Goal: Task Accomplishment & Management: Manage account settings

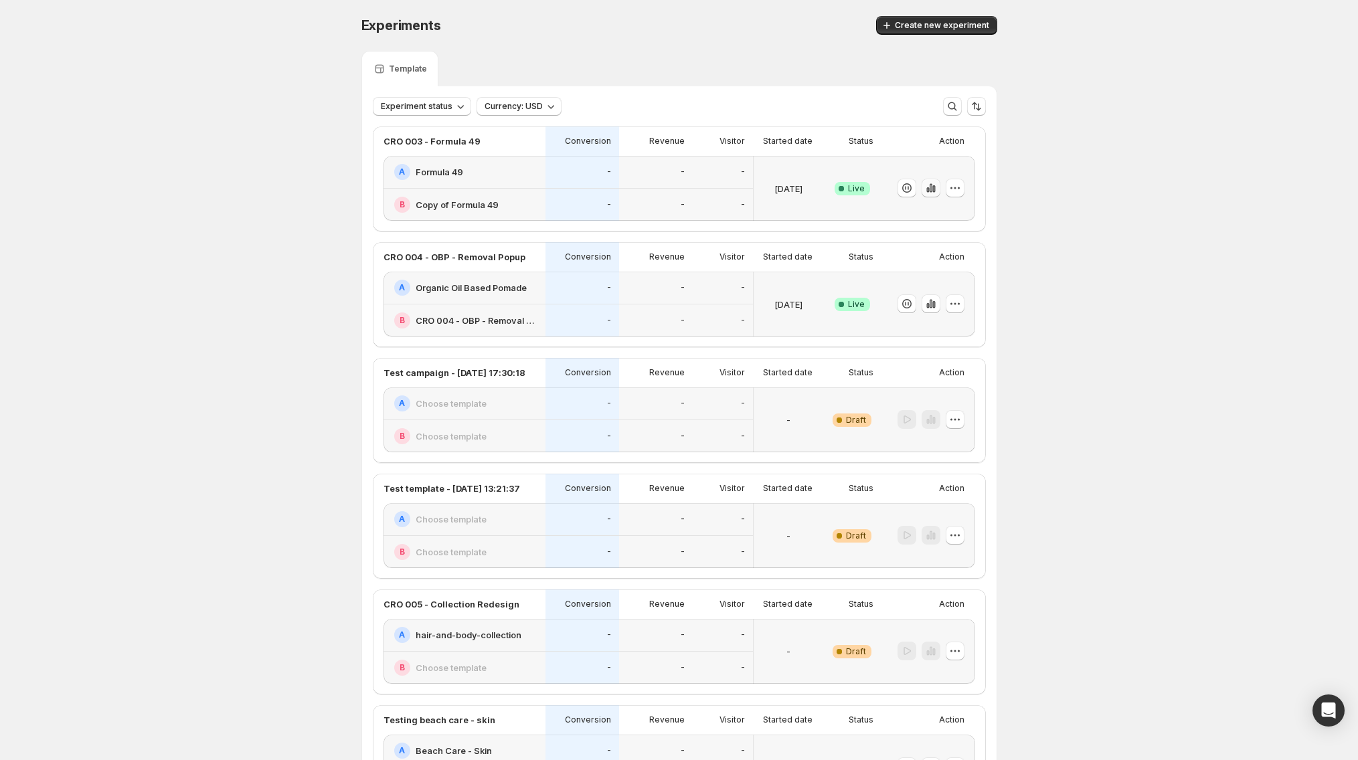
click at [935, 191] on icon "button" at bounding box center [933, 188] width 3 height 7
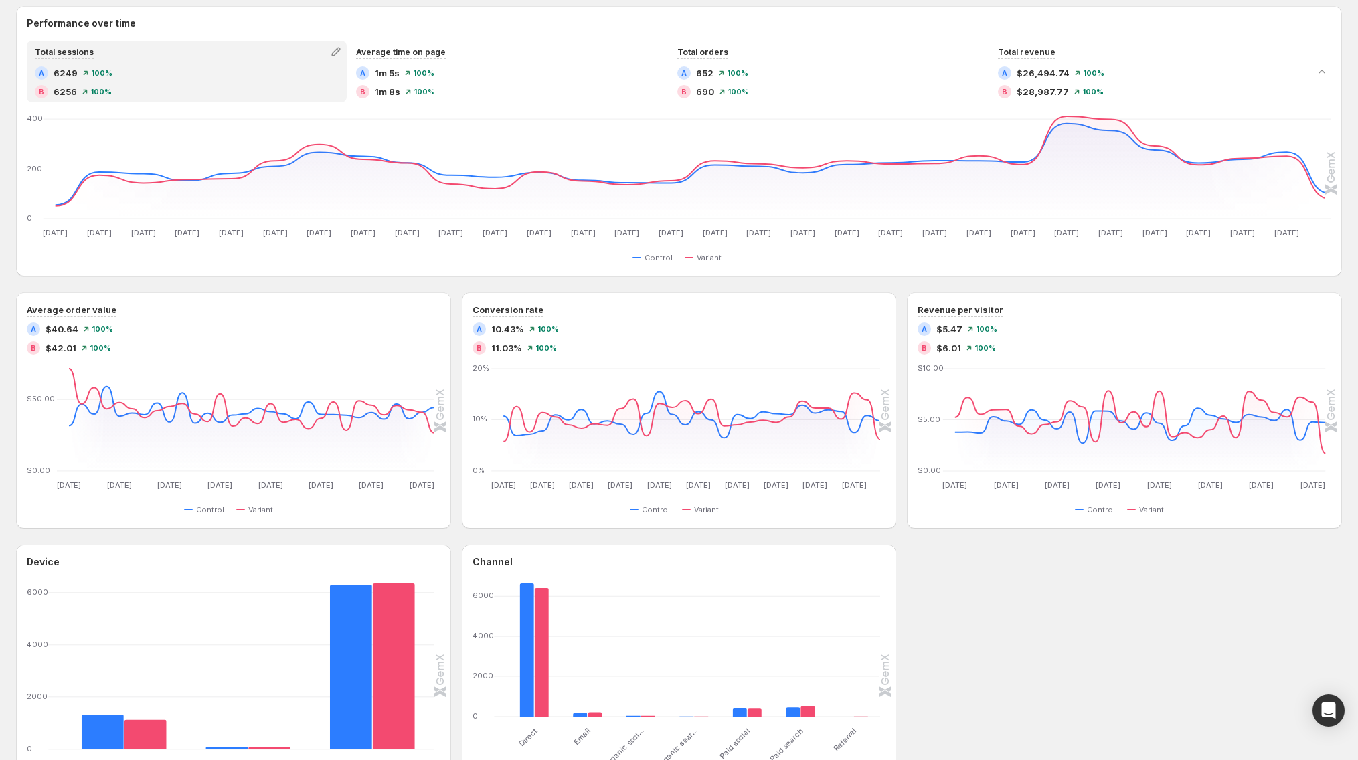
scroll to position [244, 0]
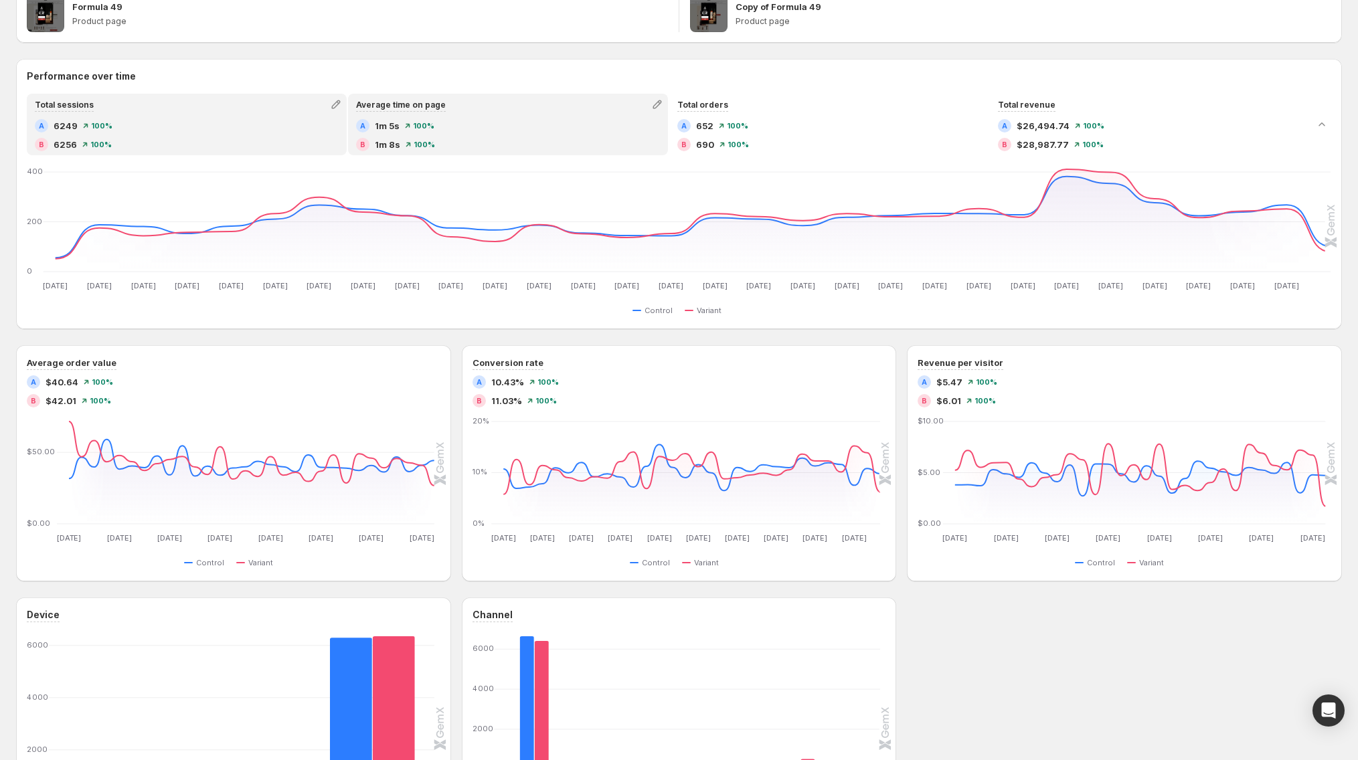
click at [476, 119] on div "A 1m 5s 100 %" at bounding box center [508, 125] width 304 height 13
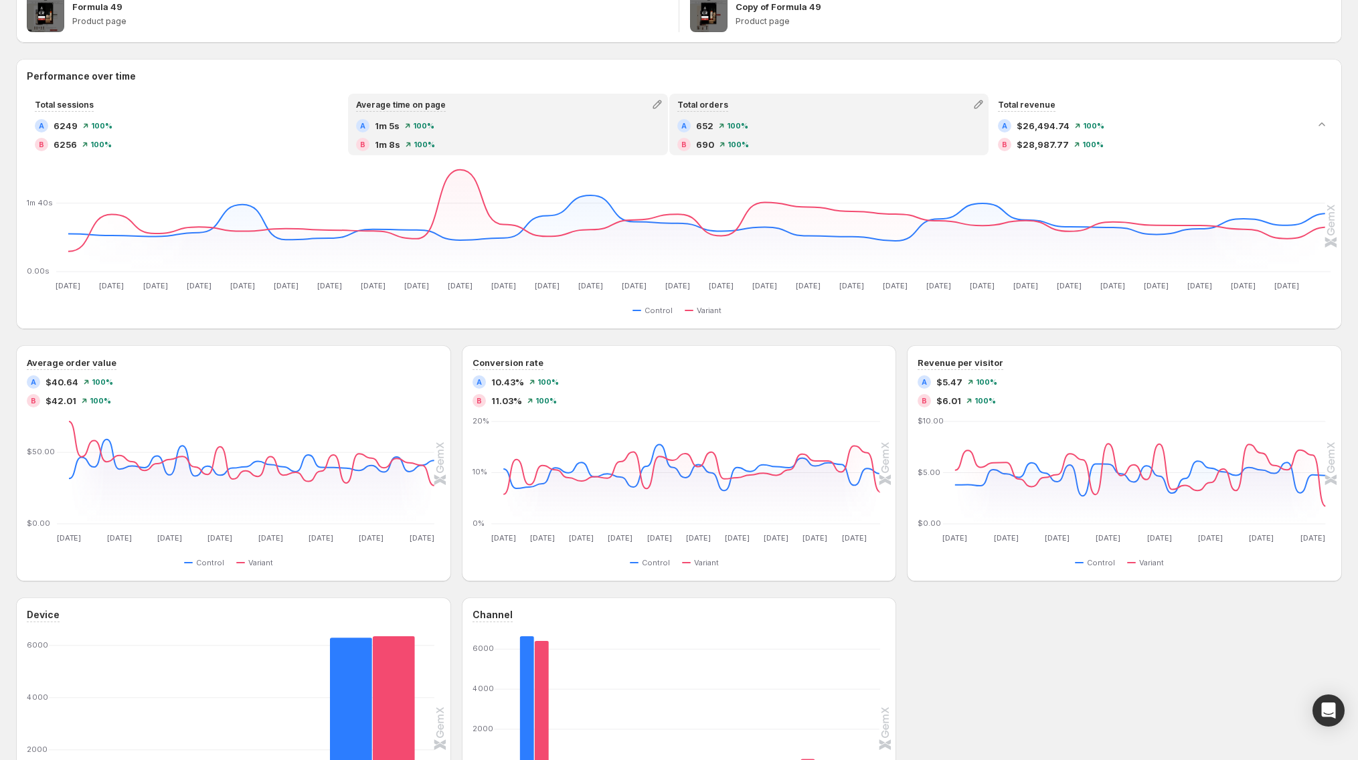
click at [721, 132] on div "A 652 100 %" at bounding box center [829, 125] width 304 height 13
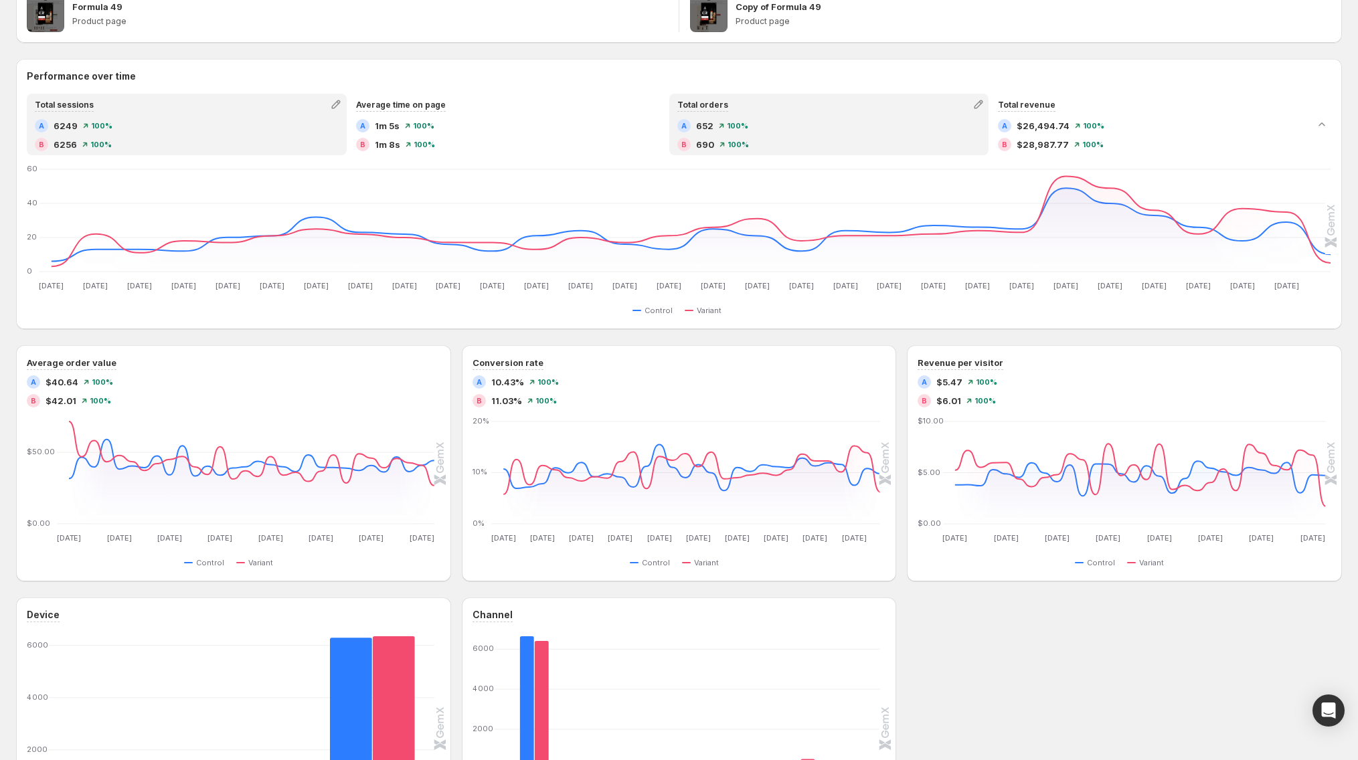
click at [302, 122] on div "A 6249 100 %" at bounding box center [187, 125] width 304 height 13
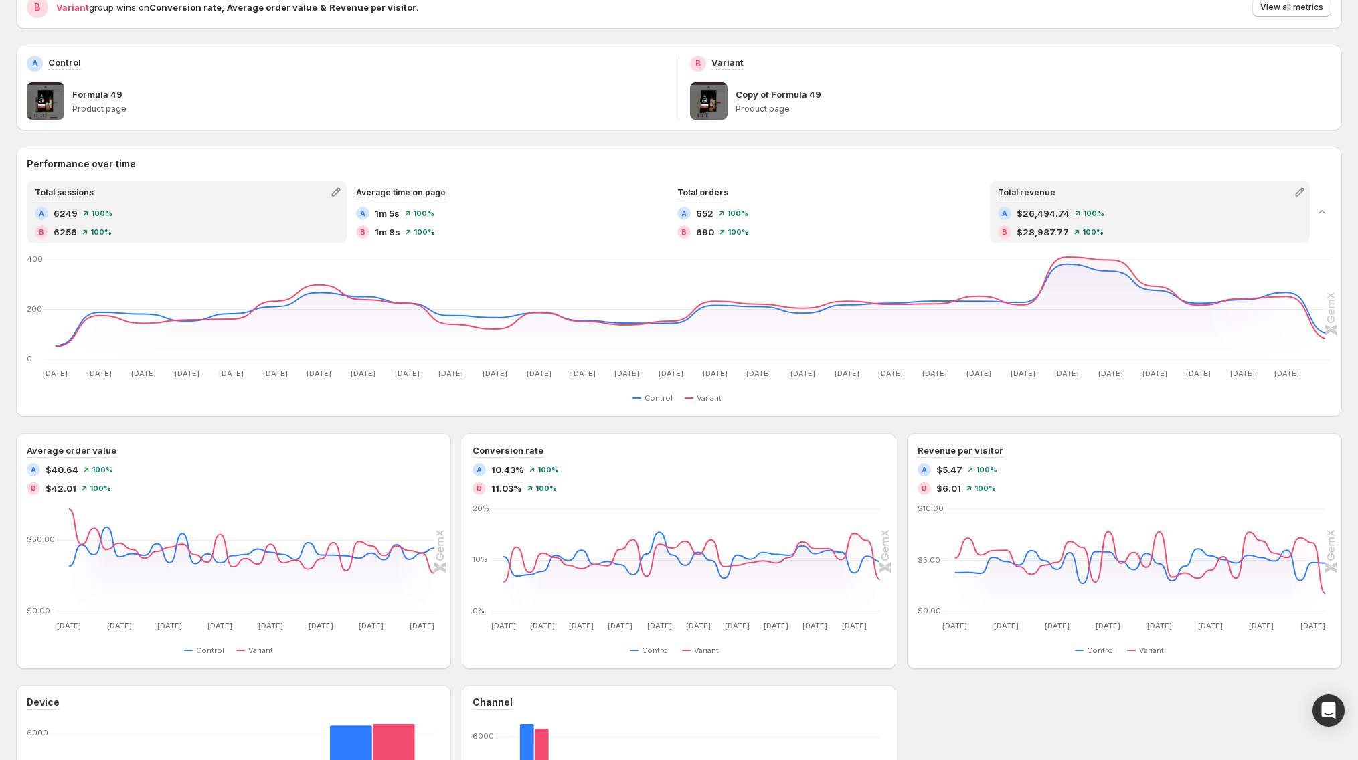
scroll to position [0, 0]
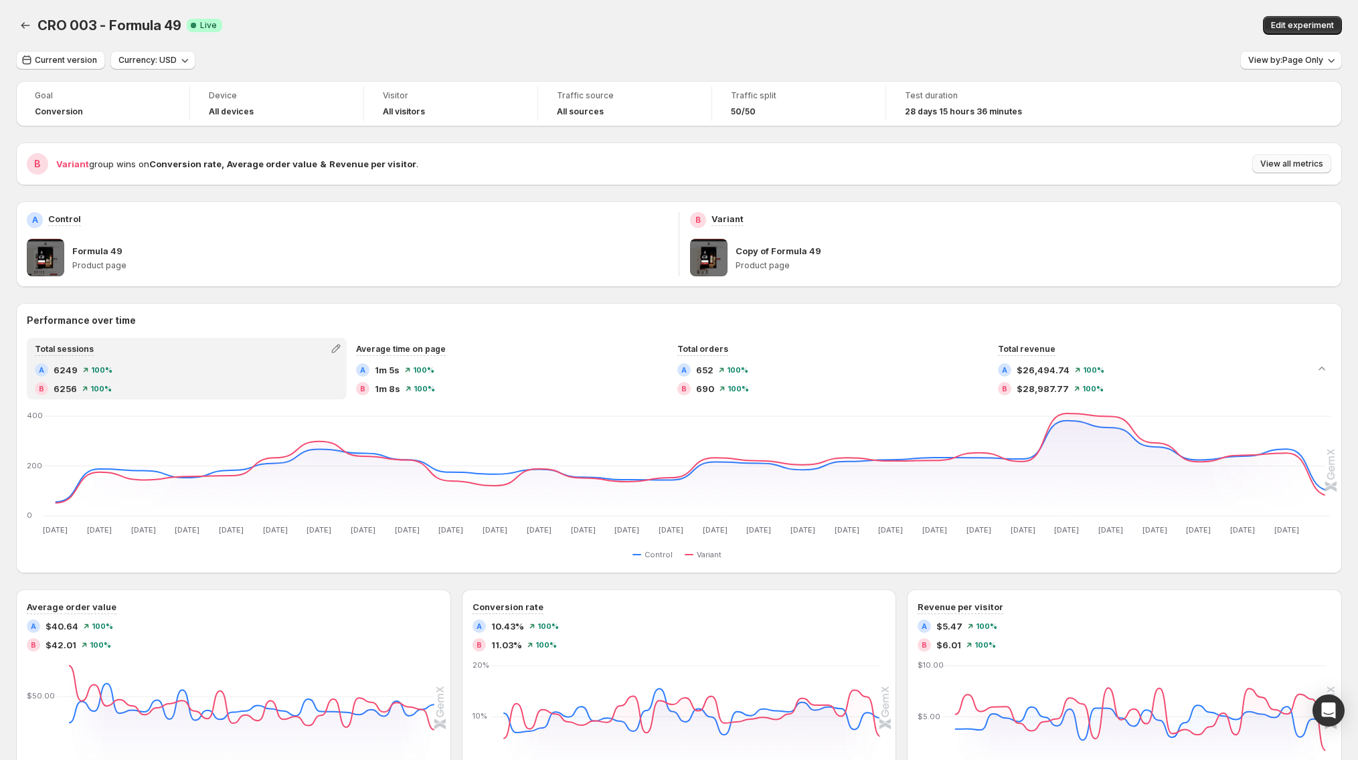
click at [1299, 159] on span "View all metrics" at bounding box center [1291, 164] width 63 height 11
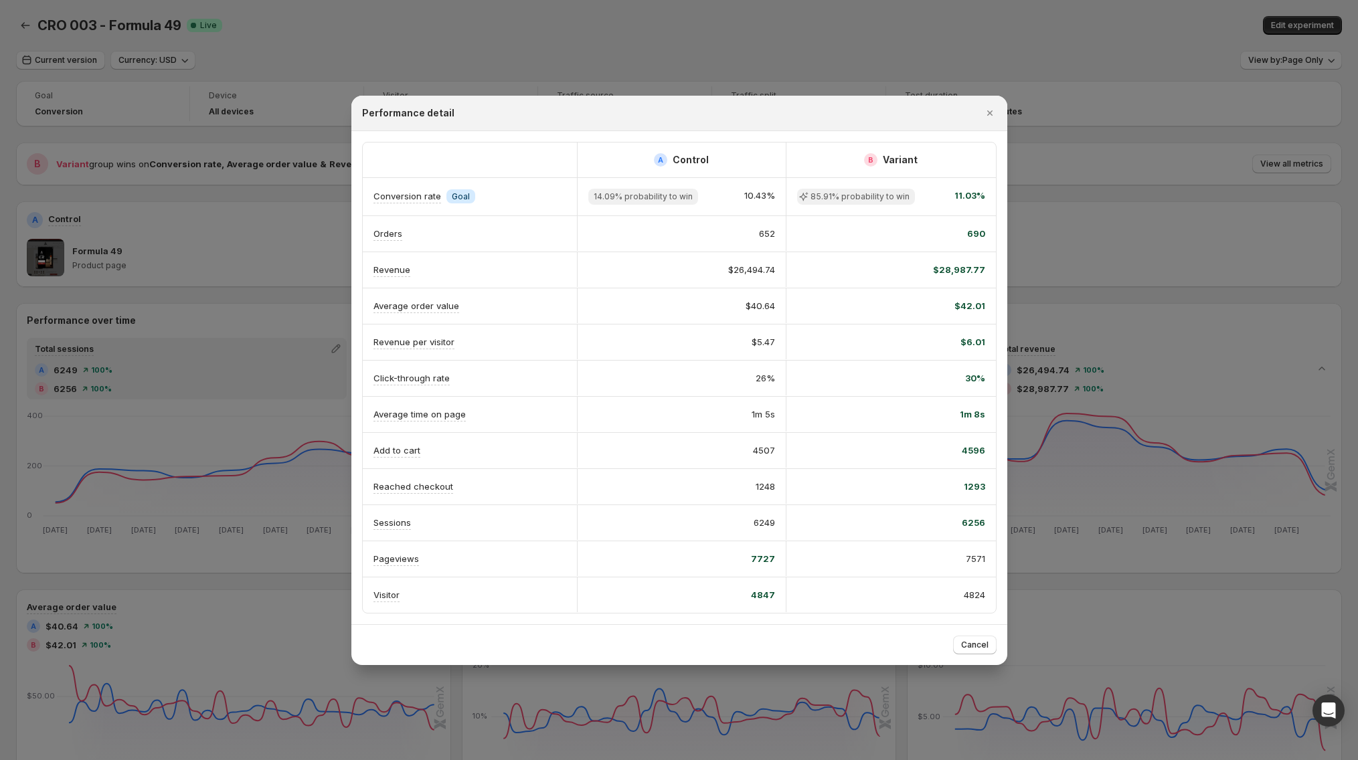
click at [74, 456] on div at bounding box center [679, 380] width 1358 height 760
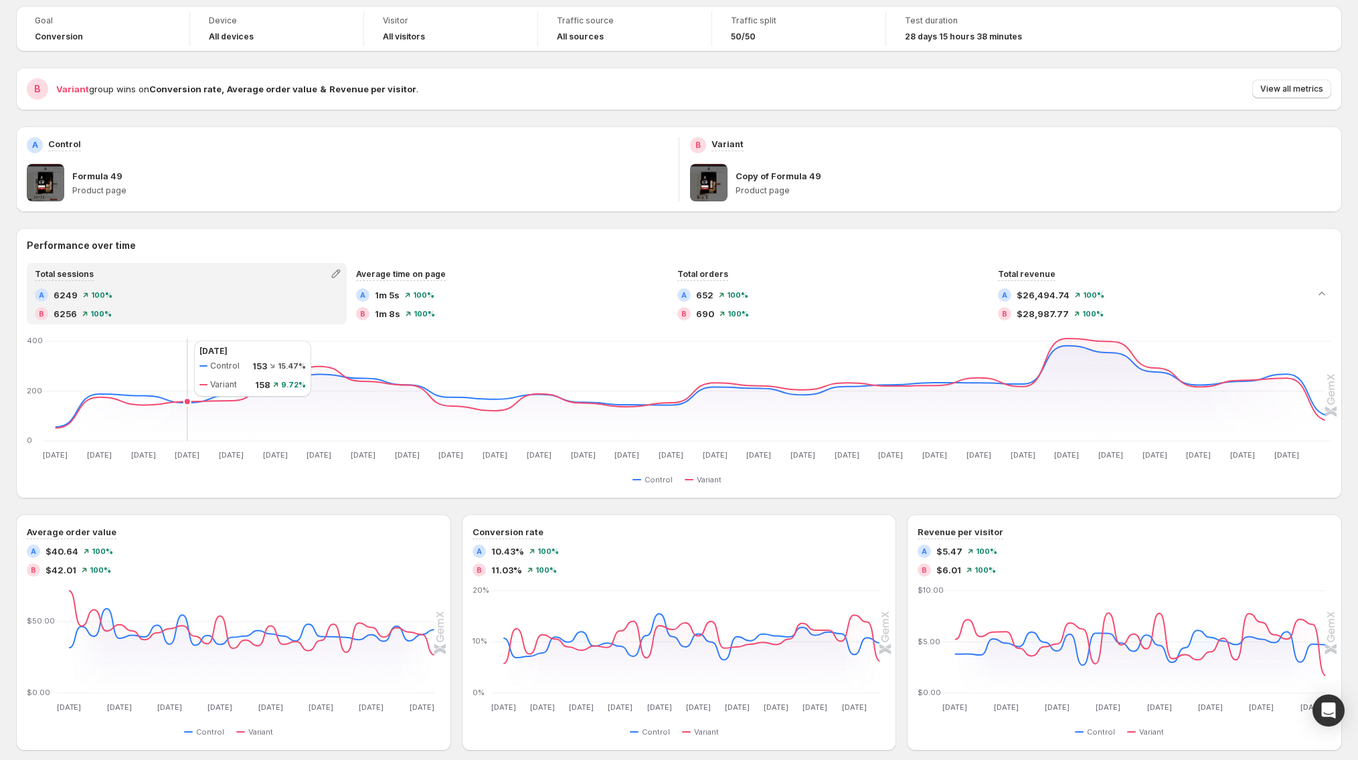
scroll to position [14, 0]
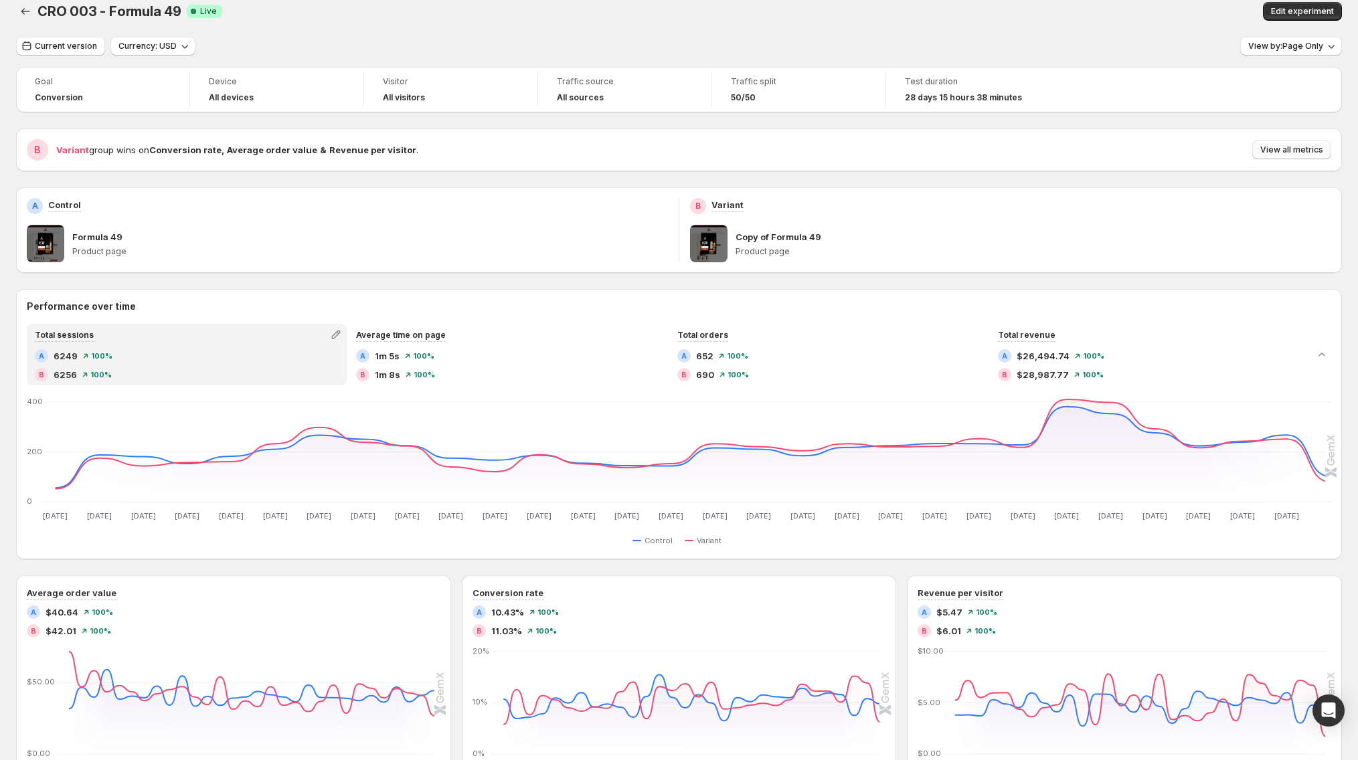
click at [1319, 145] on span "View all metrics" at bounding box center [1291, 150] width 63 height 11
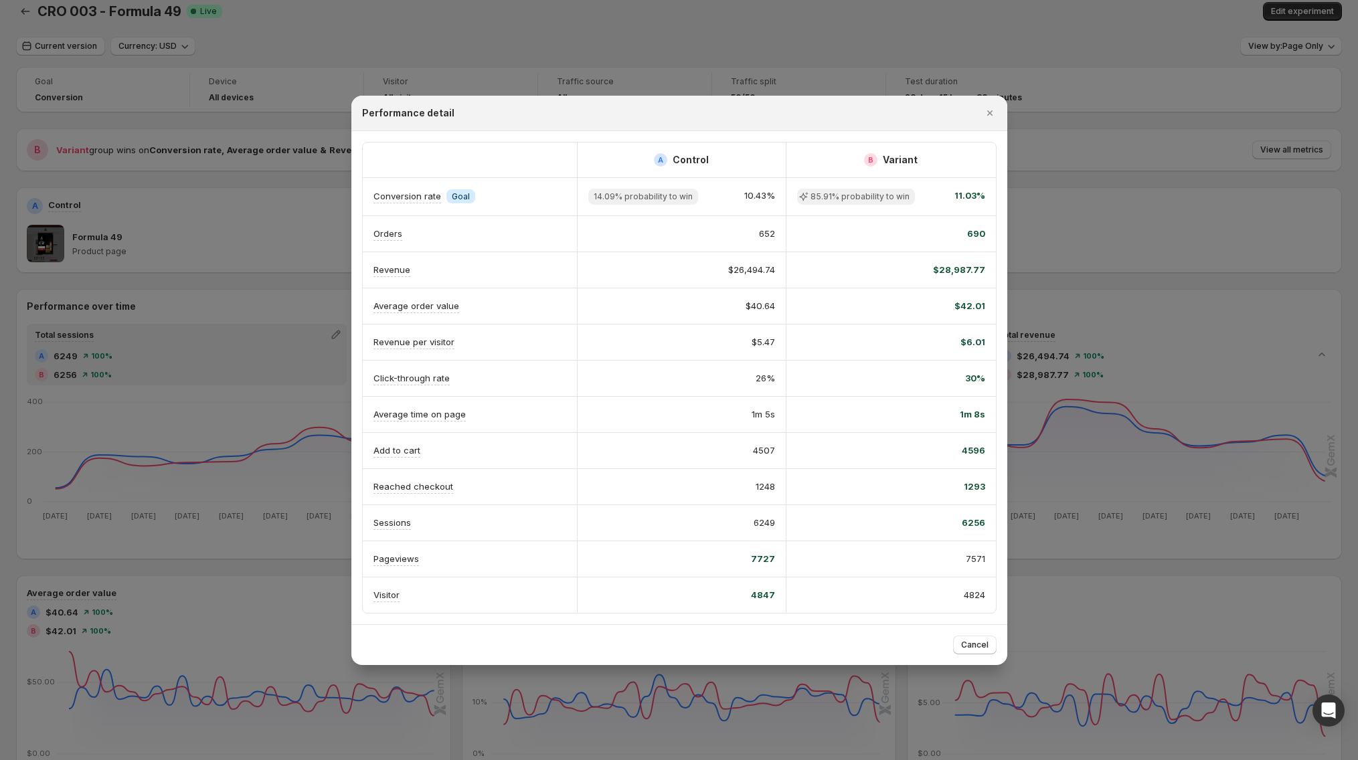
click at [1073, 155] on div at bounding box center [679, 380] width 1358 height 760
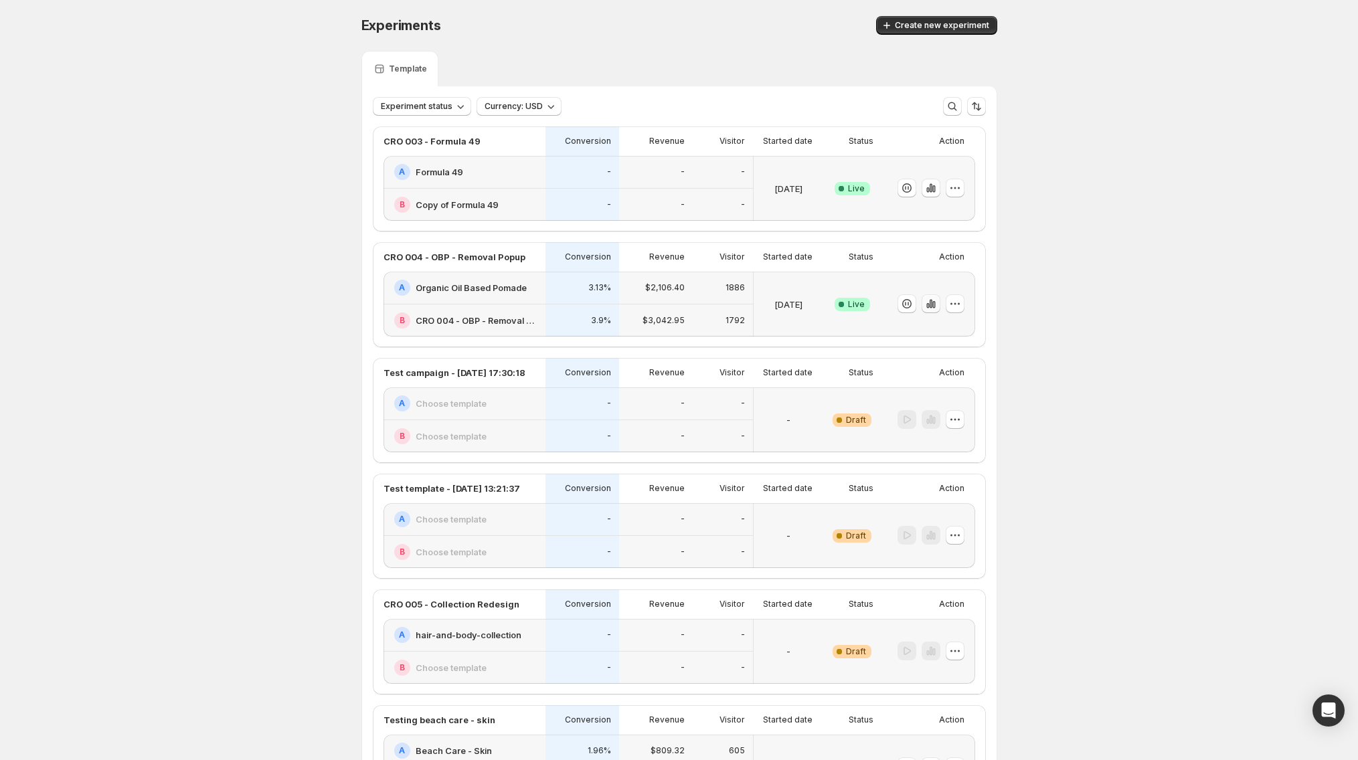
click at [934, 308] on icon "button" at bounding box center [930, 303] width 13 height 13
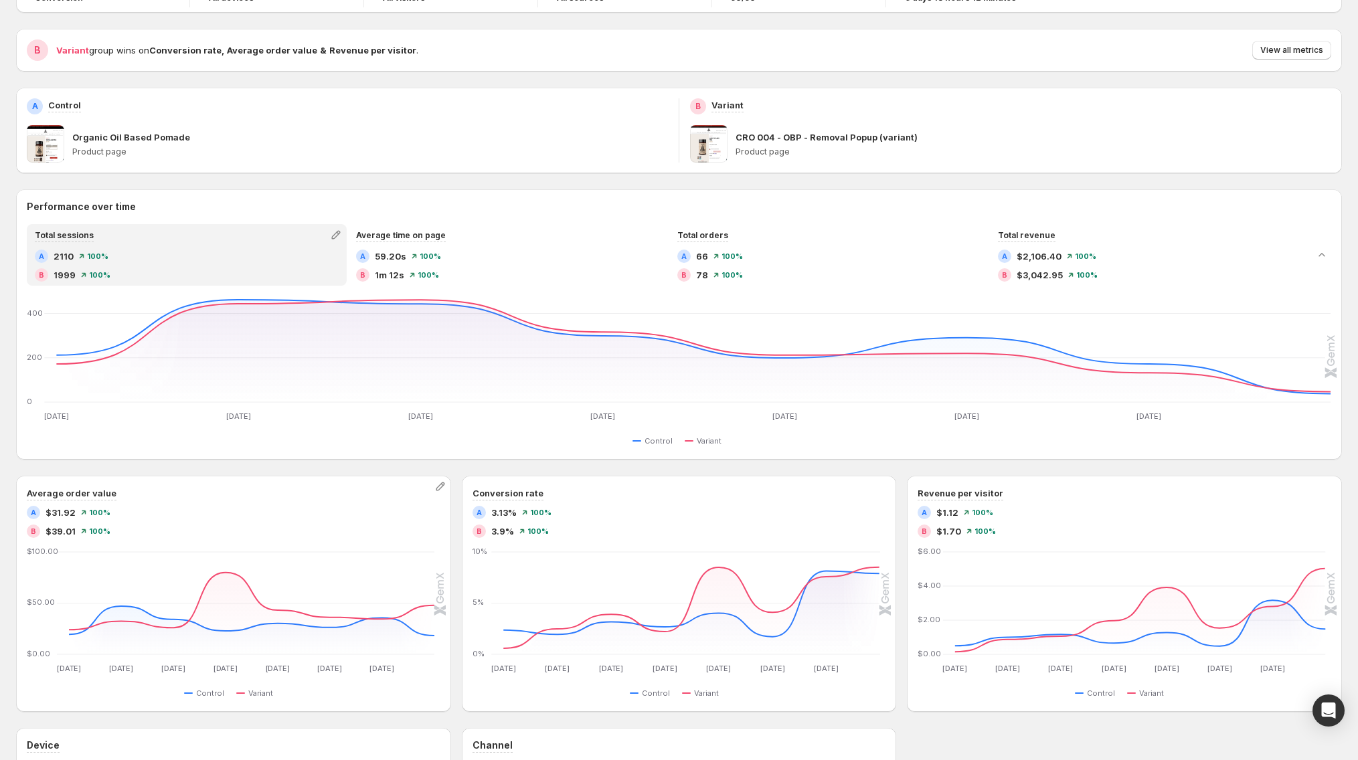
scroll to position [45, 0]
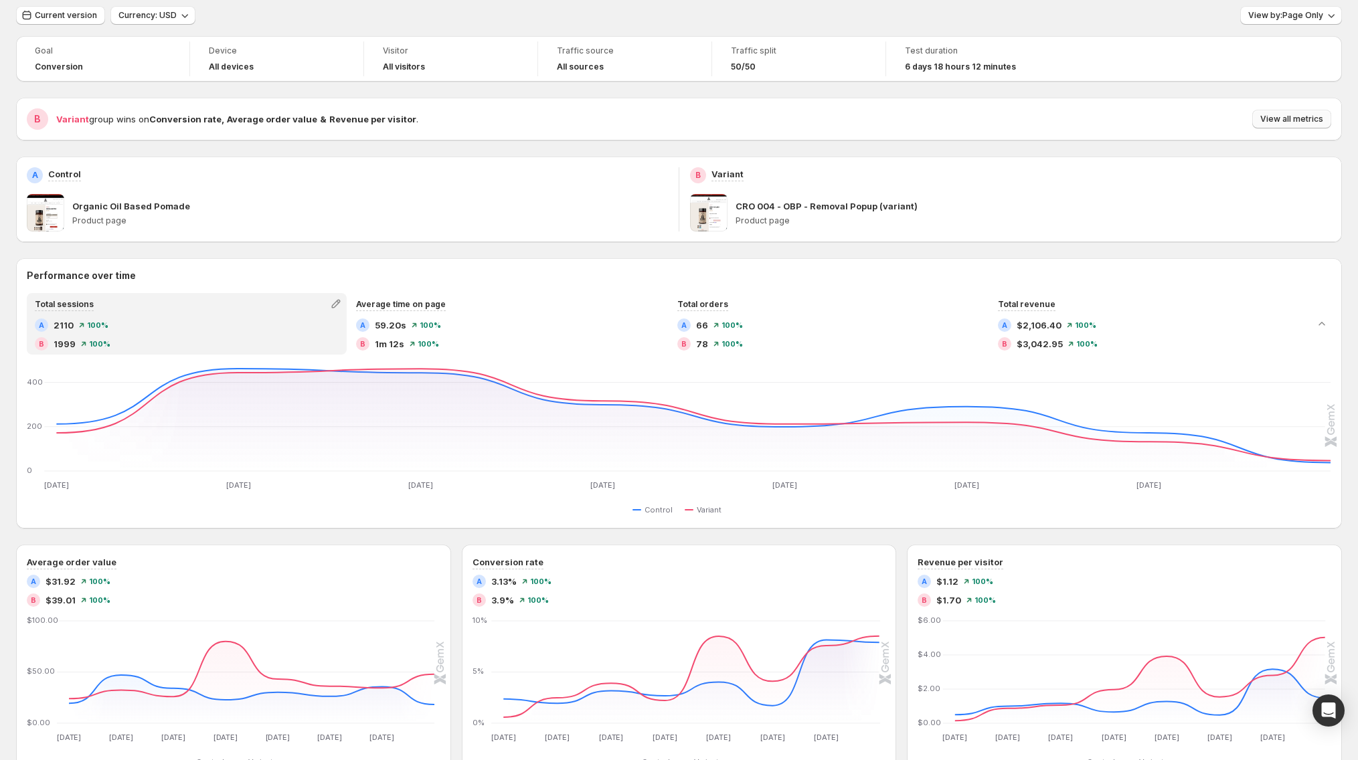
click at [1266, 126] on button "View all metrics" at bounding box center [1291, 119] width 79 height 19
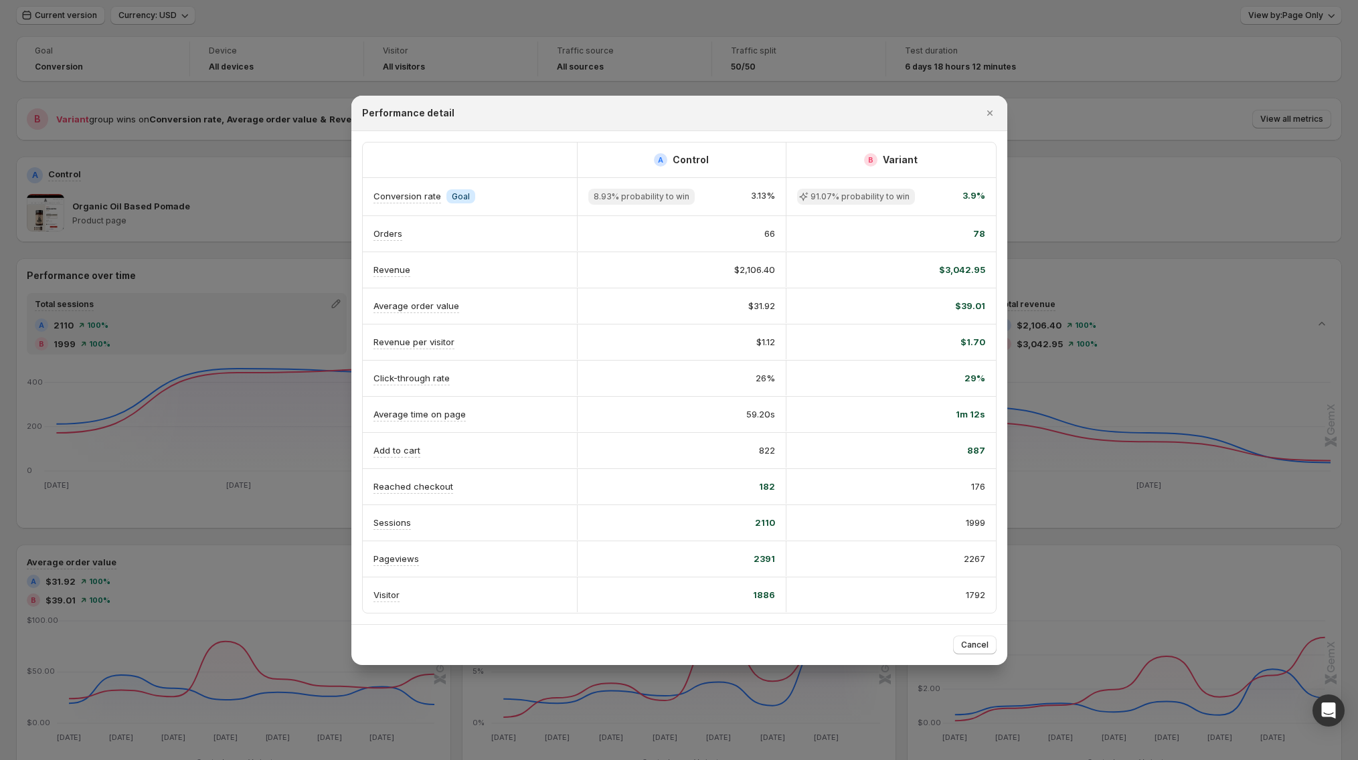
click at [1098, 188] on div at bounding box center [679, 380] width 1358 height 760
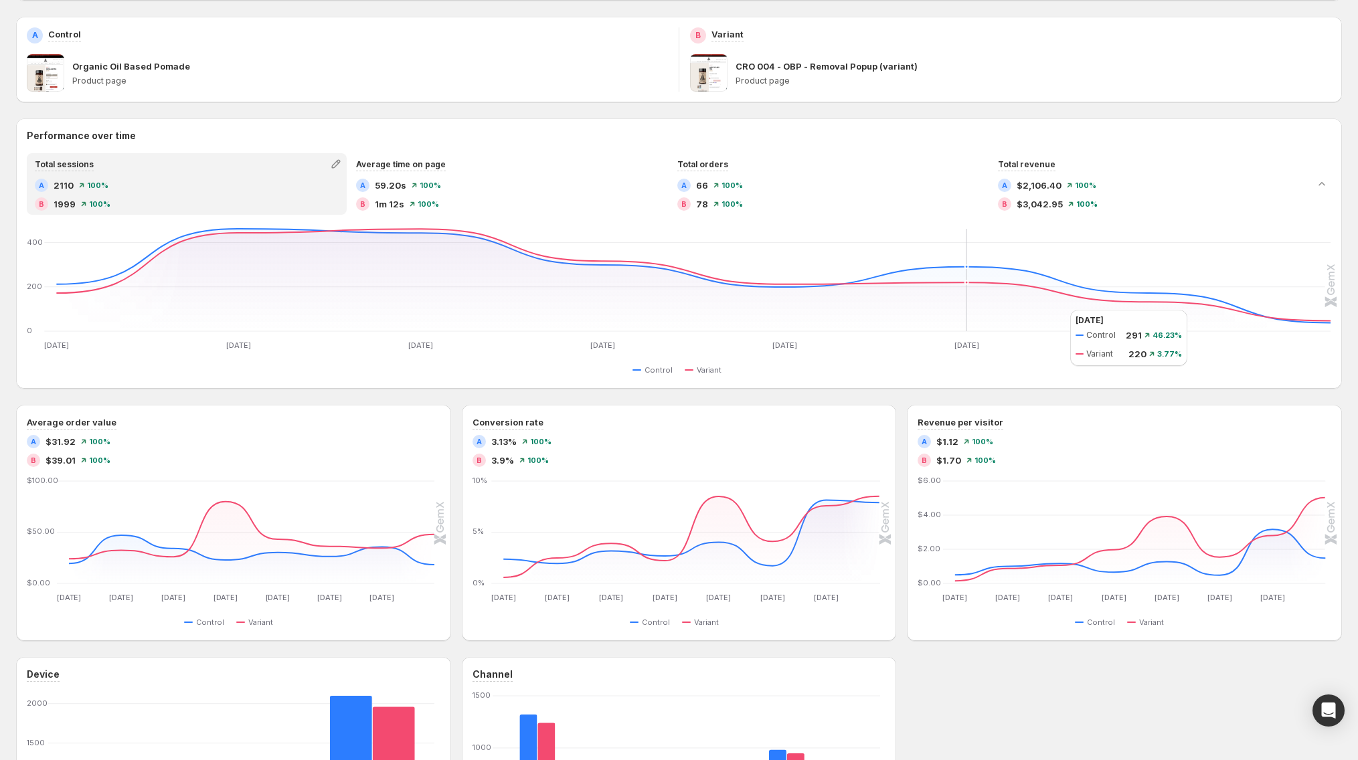
scroll to position [0, 0]
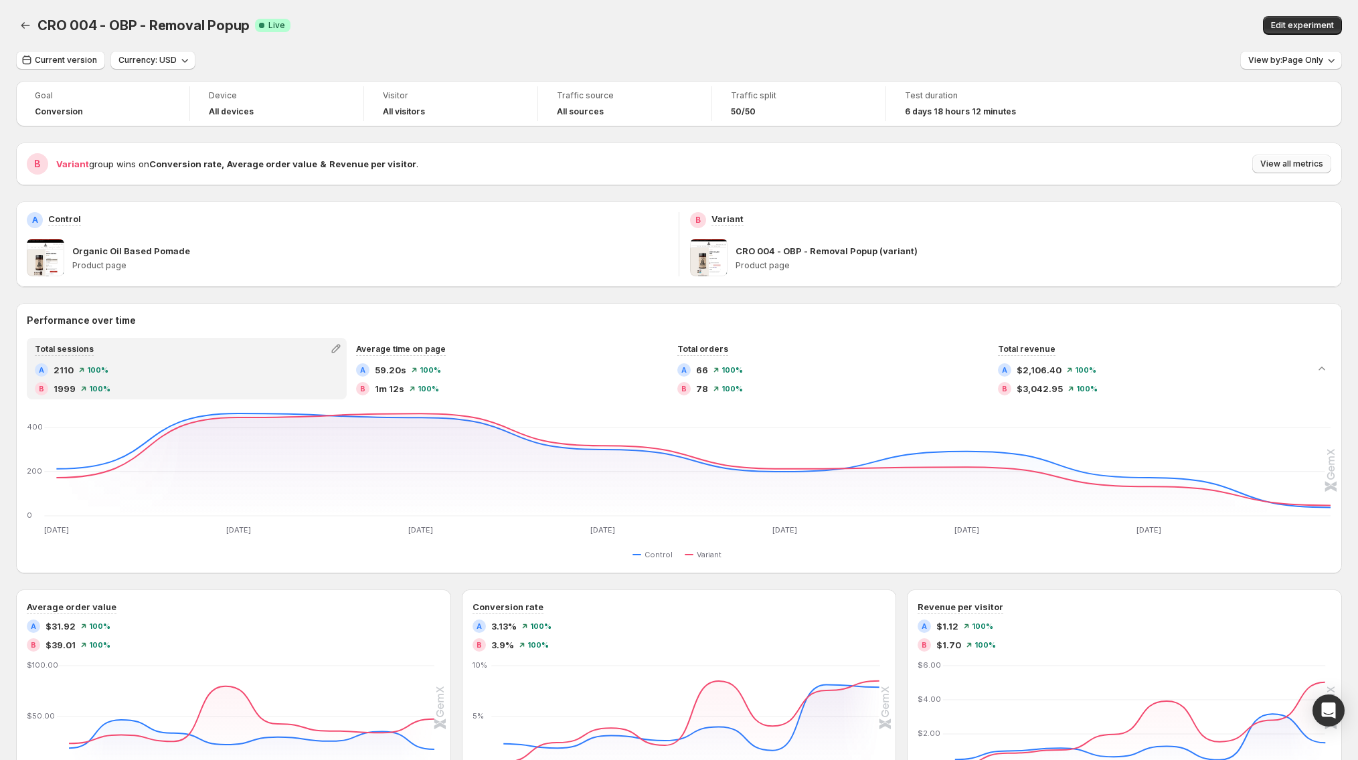
click at [1277, 157] on button "View all metrics" at bounding box center [1291, 164] width 79 height 19
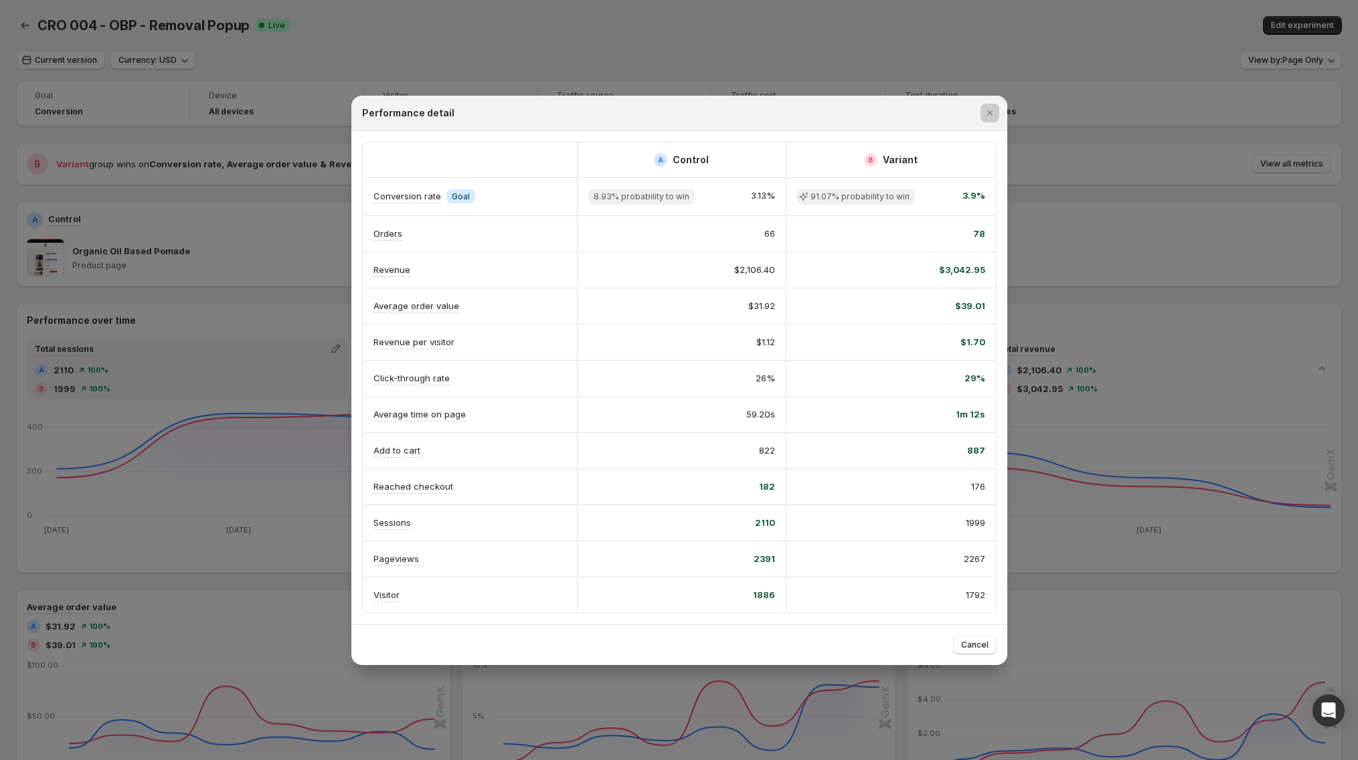
click at [334, 323] on div at bounding box center [679, 380] width 1358 height 760
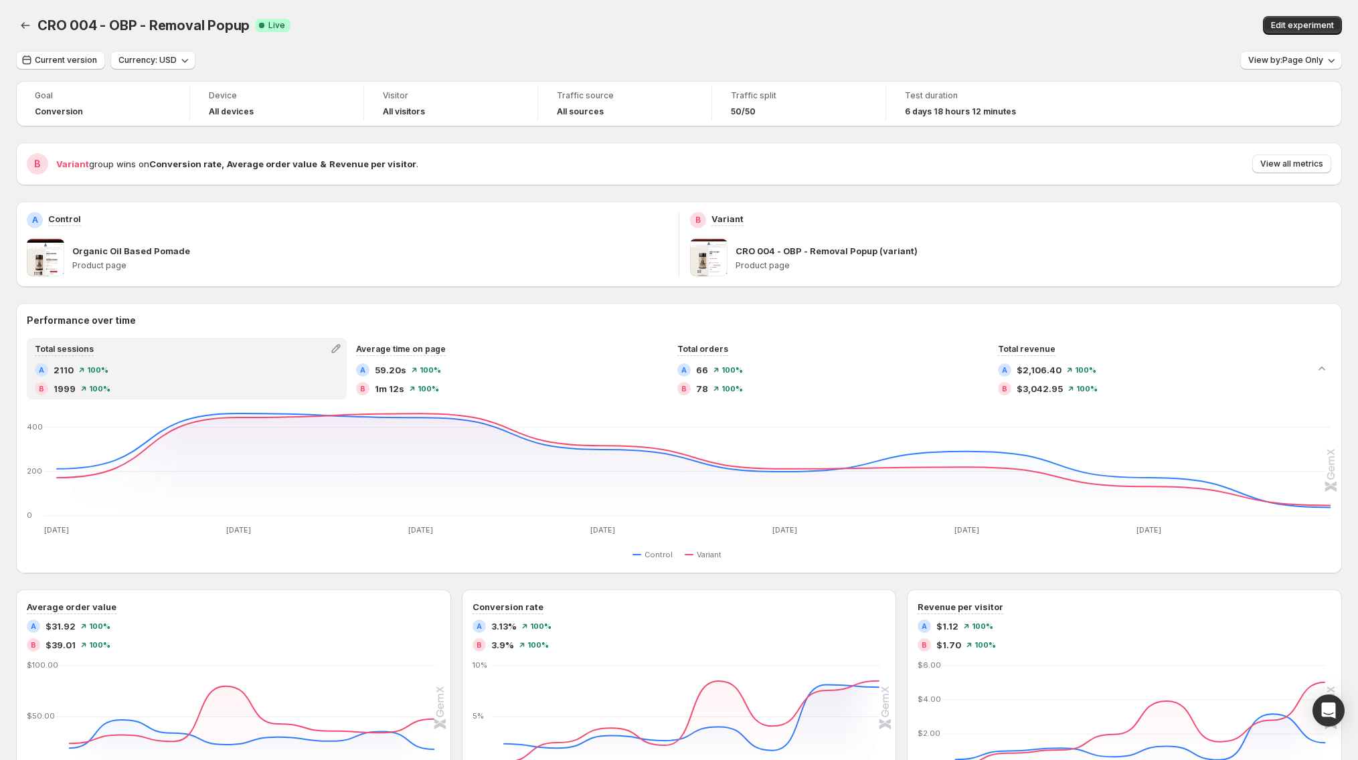
scroll to position [194, 0]
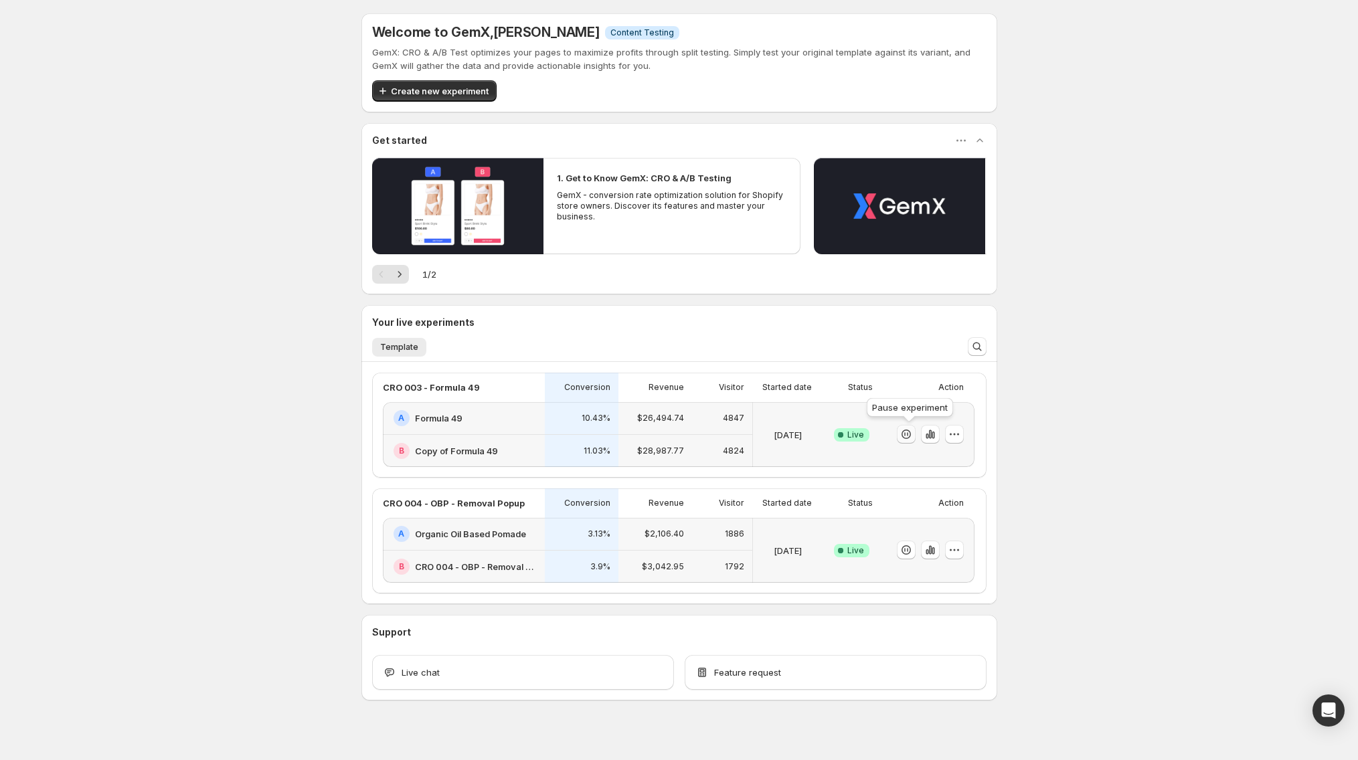
click at [905, 436] on icon "button" at bounding box center [905, 434] width 13 height 13
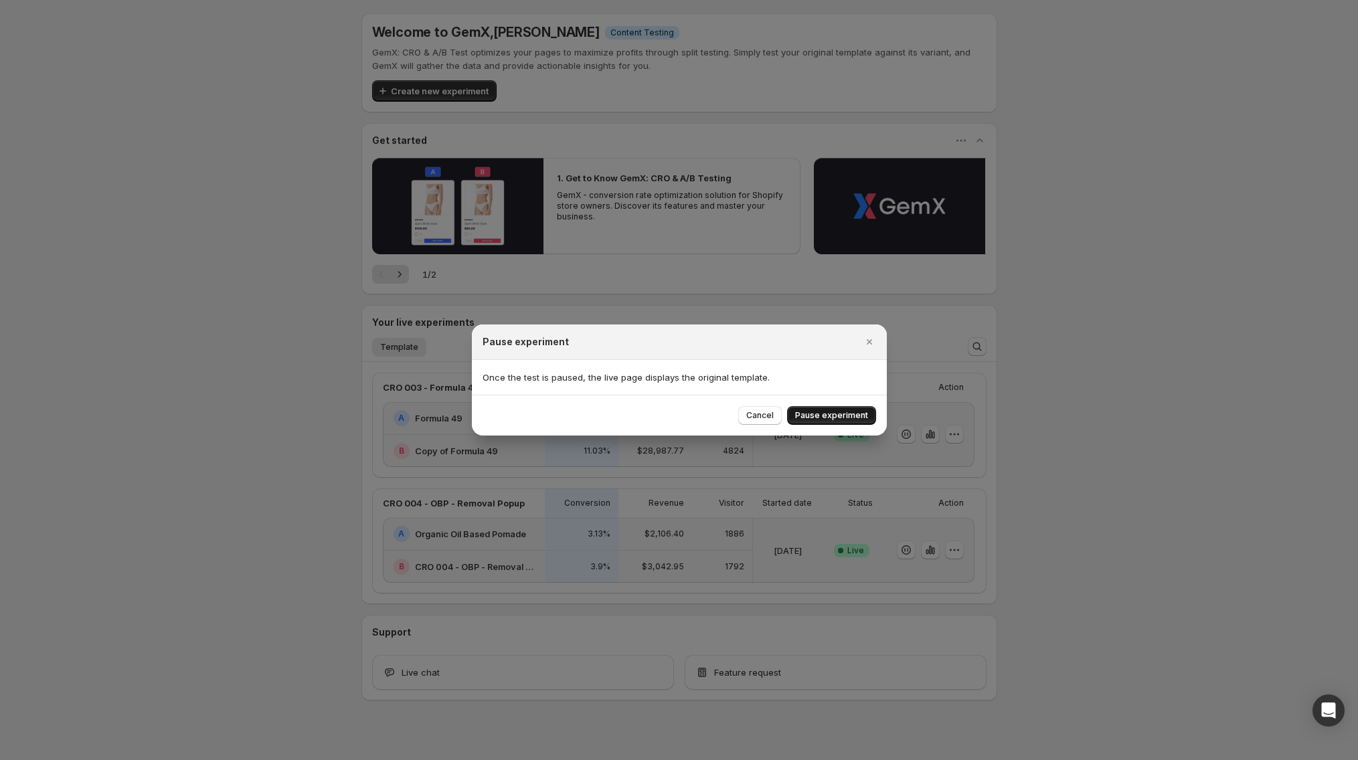
click at [824, 419] on span "Pause experiment" at bounding box center [831, 415] width 73 height 11
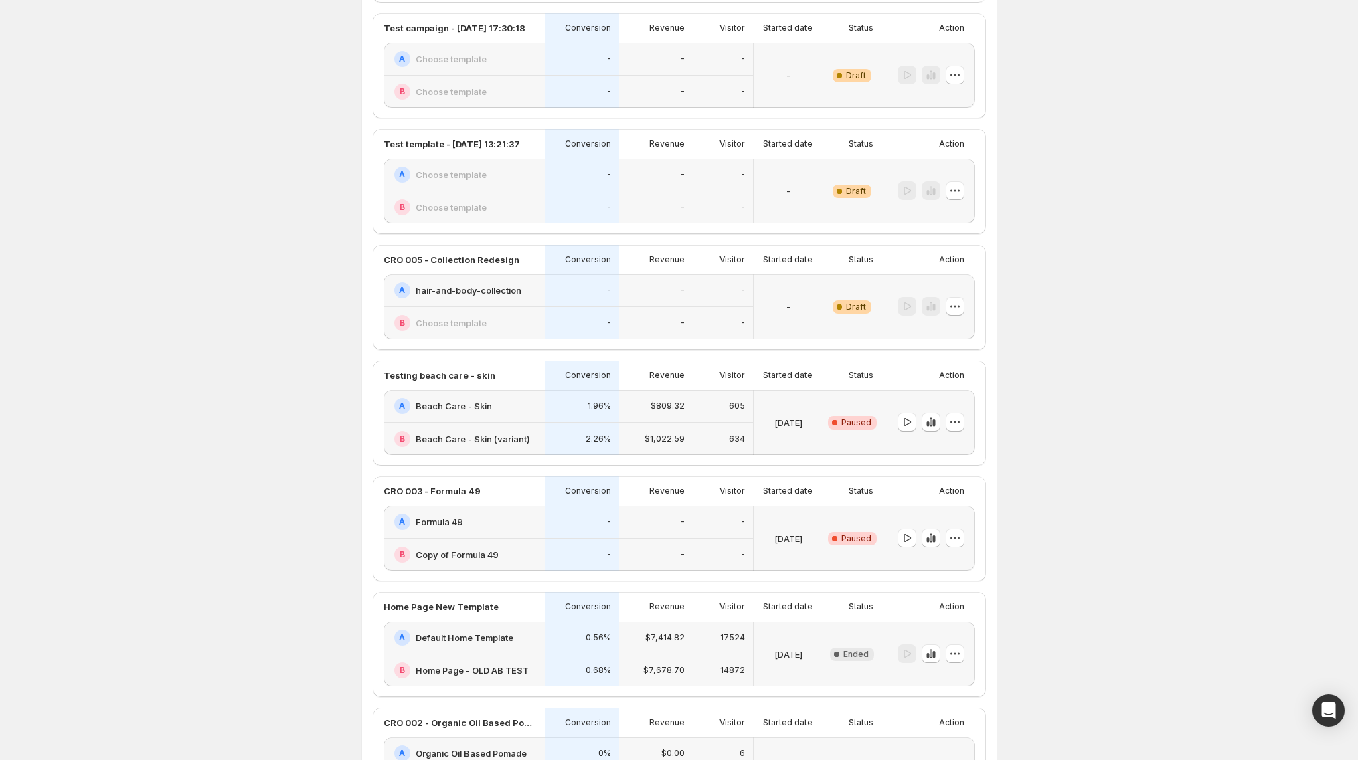
scroll to position [298, 0]
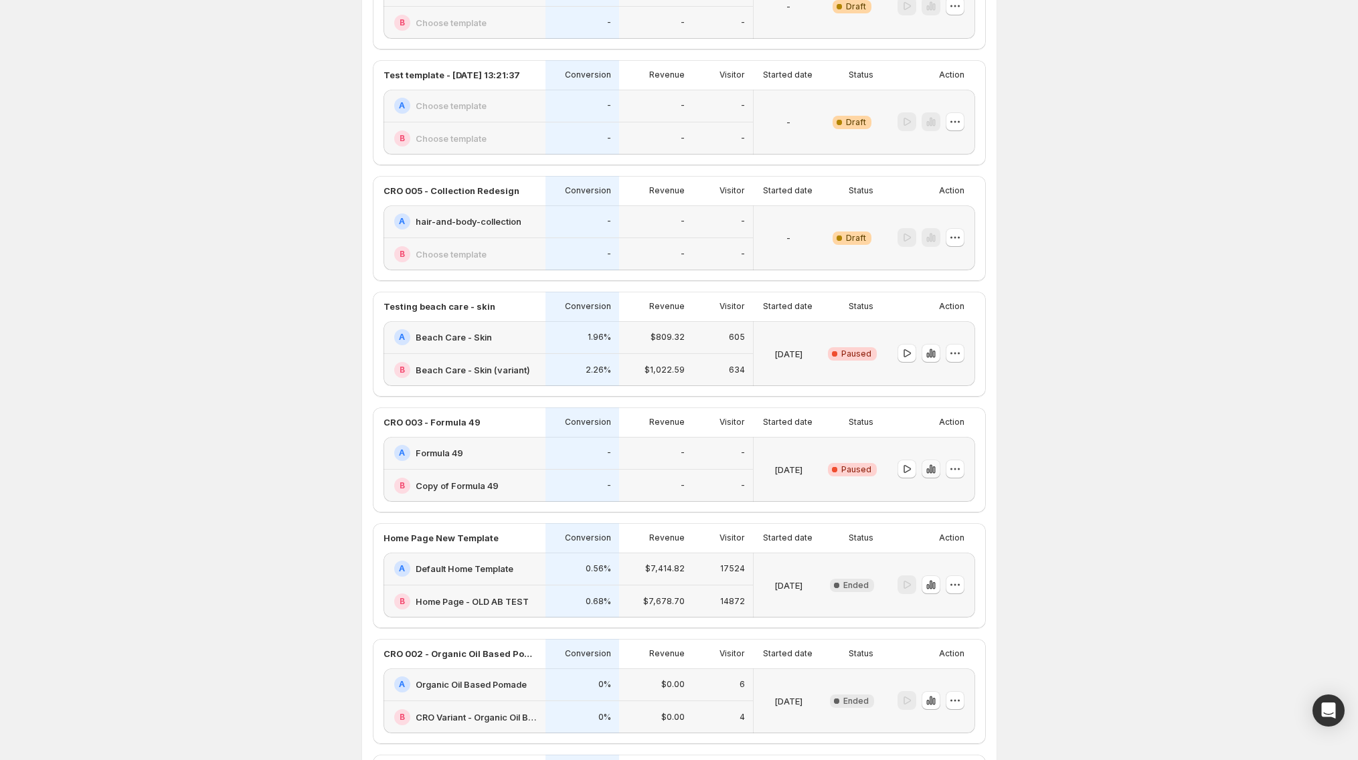
click at [929, 471] on icon "button" at bounding box center [927, 470] width 3 height 5
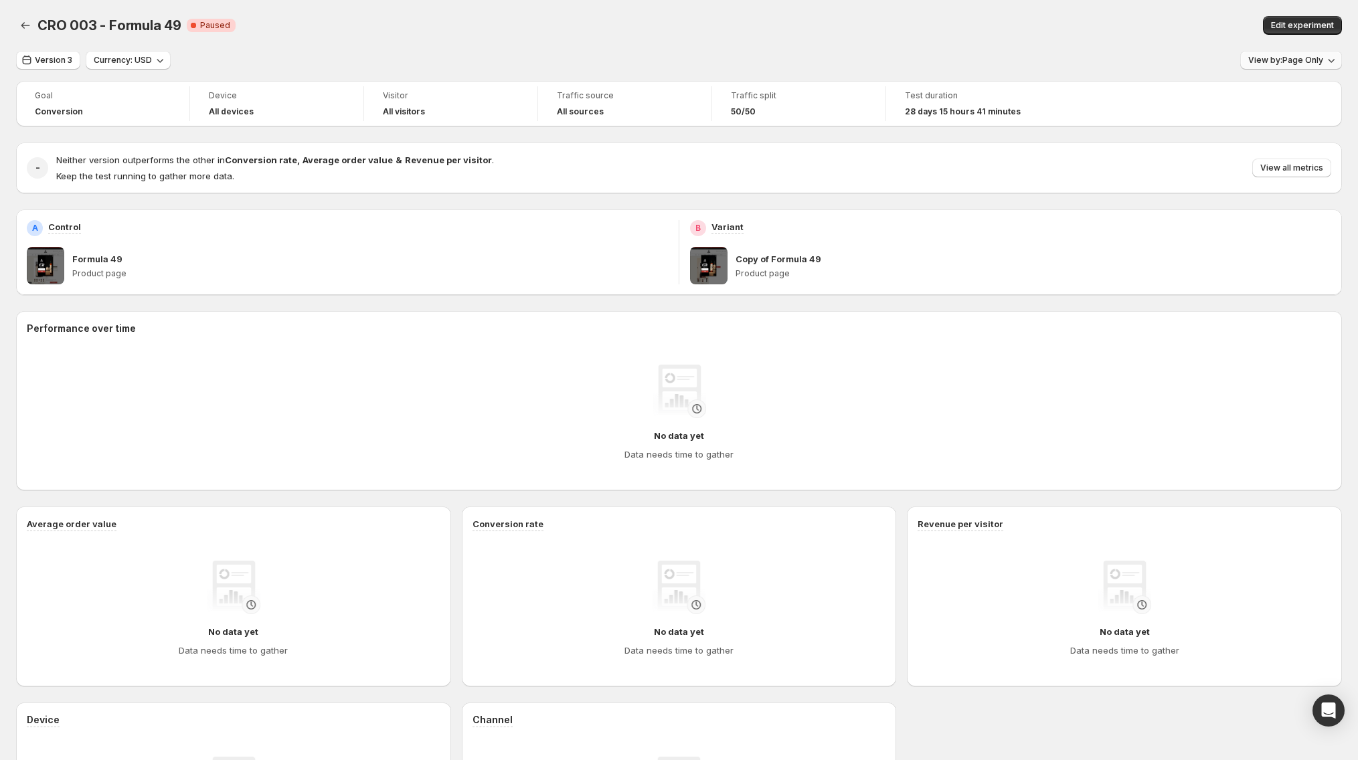
click at [1302, 64] on span "View by: Page Only" at bounding box center [1285, 60] width 75 height 11
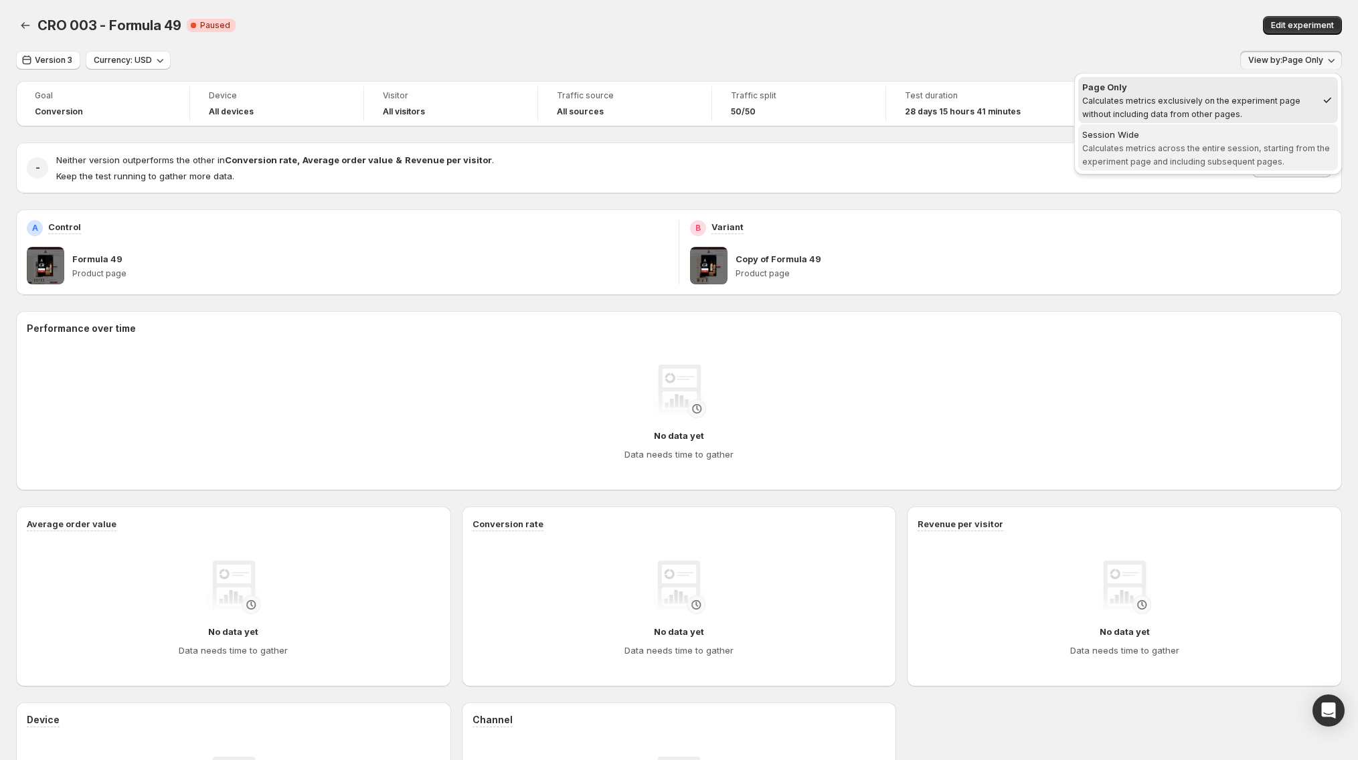
click at [1207, 145] on span "Calculates metrics across the entire session, starting from the experiment page…" at bounding box center [1206, 154] width 248 height 23
